Goal: Navigation & Orientation: Find specific page/section

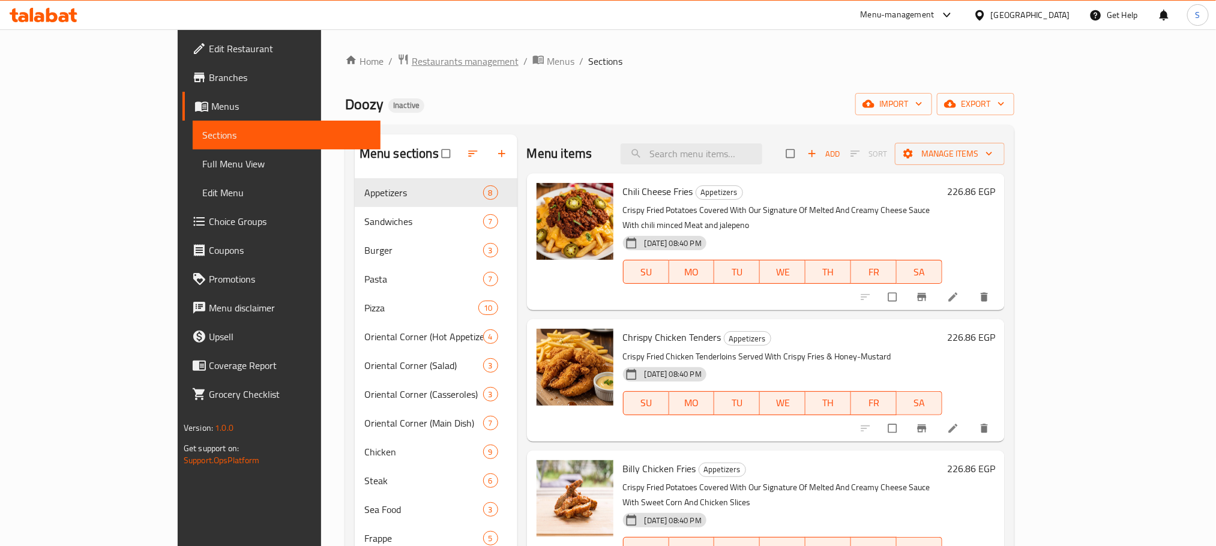
click at [412, 54] on span "Restaurants management" at bounding box center [465, 61] width 107 height 14
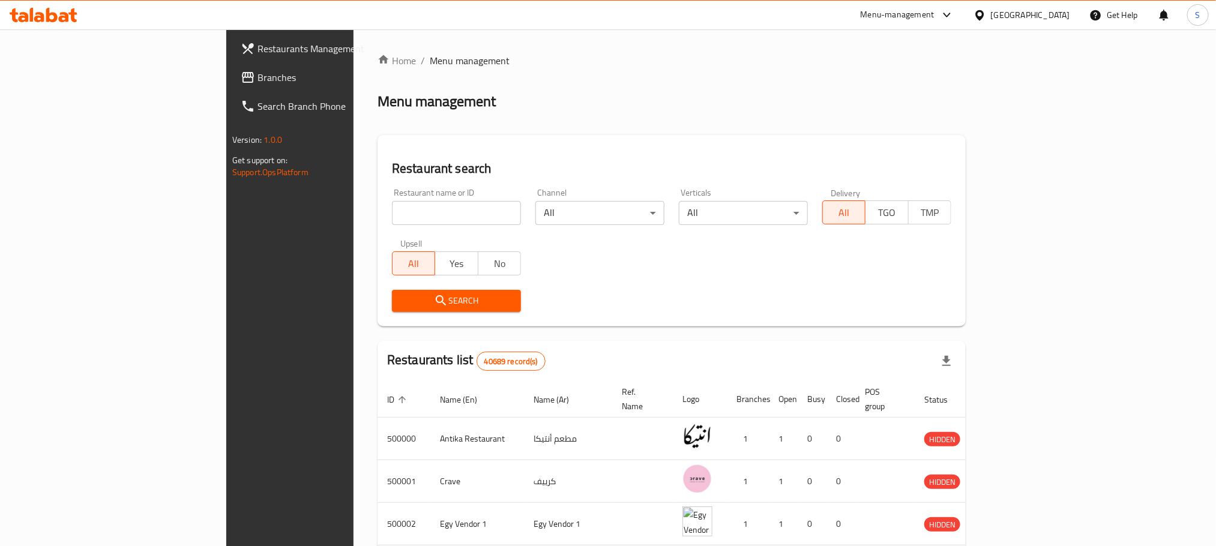
click at [724, 50] on div "Home / Menu management Menu management Restaurant search Restaurant name or ID …" at bounding box center [672, 459] width 636 height 860
